Goal: Find specific page/section: Find specific page/section

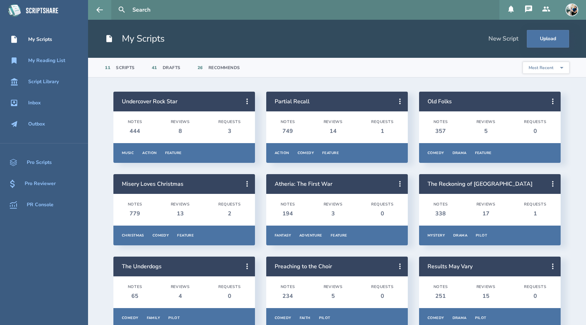
click at [164, 10] on input "text" at bounding box center [313, 10] width 367 height 20
type input "[PERSON_NAME]"
click at [114, 2] on button at bounding box center [121, 9] width 15 height 15
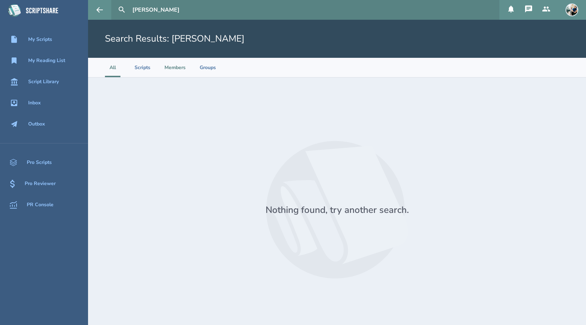
click at [174, 70] on li "Members" at bounding box center [174, 67] width 21 height 19
click at [170, 13] on input "[PERSON_NAME]" at bounding box center [313, 10] width 367 height 20
click at [45, 82] on div "Script Library" at bounding box center [43, 82] width 31 height 6
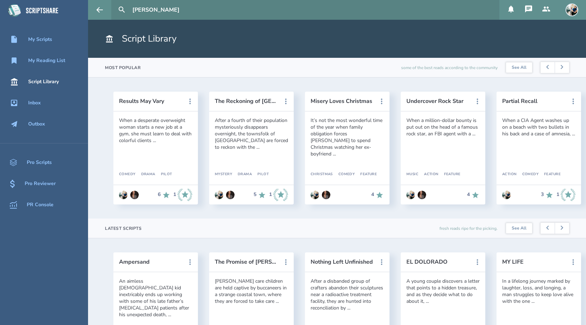
click at [528, 11] on icon at bounding box center [528, 9] width 8 height 8
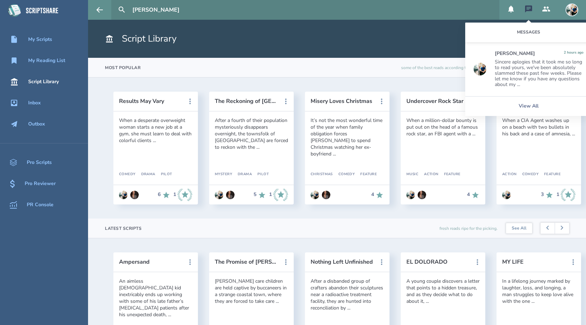
click at [322, 67] on section "Most Popular some of the best reads according to the community See All" at bounding box center [337, 68] width 498 height 20
